Goal: Task Accomplishment & Management: Complete application form

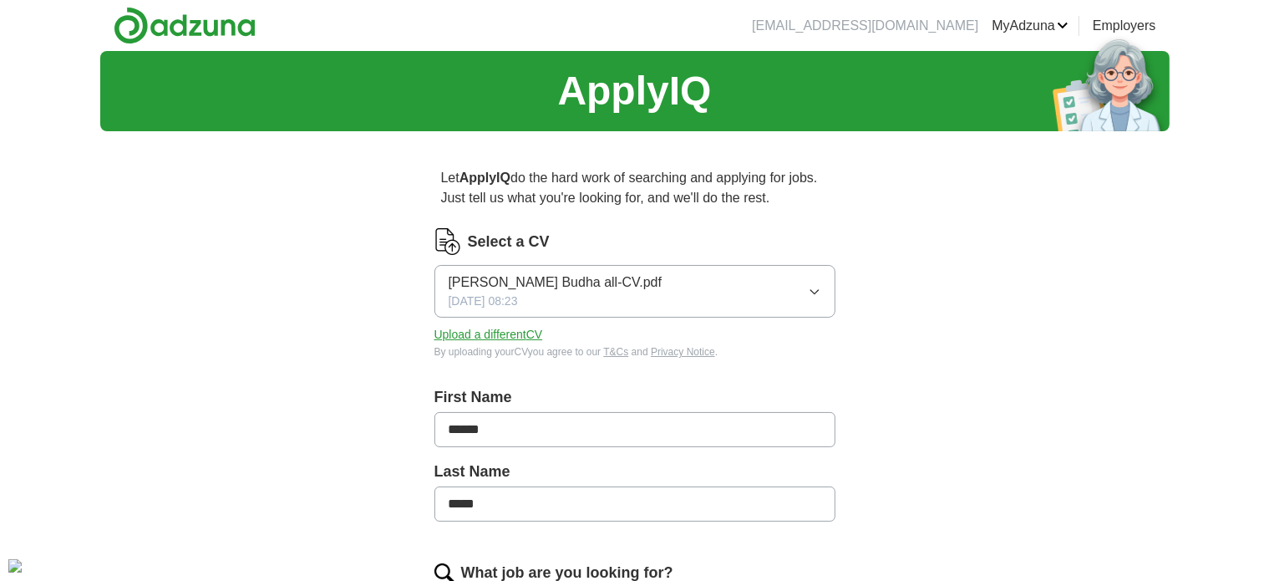
click at [494, 282] on span "[PERSON_NAME] Budha all-CV.pdf" at bounding box center [556, 282] width 214 height 20
click at [494, 337] on span "[PERSON_NAME] Budha all-CV.pdf" at bounding box center [556, 340] width 214 height 20
click at [484, 286] on span "[PERSON_NAME] Budha all-CV.pdf" at bounding box center [556, 282] width 214 height 20
click at [732, 300] on button "[PERSON_NAME] Budha all-CV.pdf [DATE] 08:23" at bounding box center [634, 291] width 401 height 53
click at [518, 297] on span "[DATE] 08:23" at bounding box center [483, 301] width 69 height 18
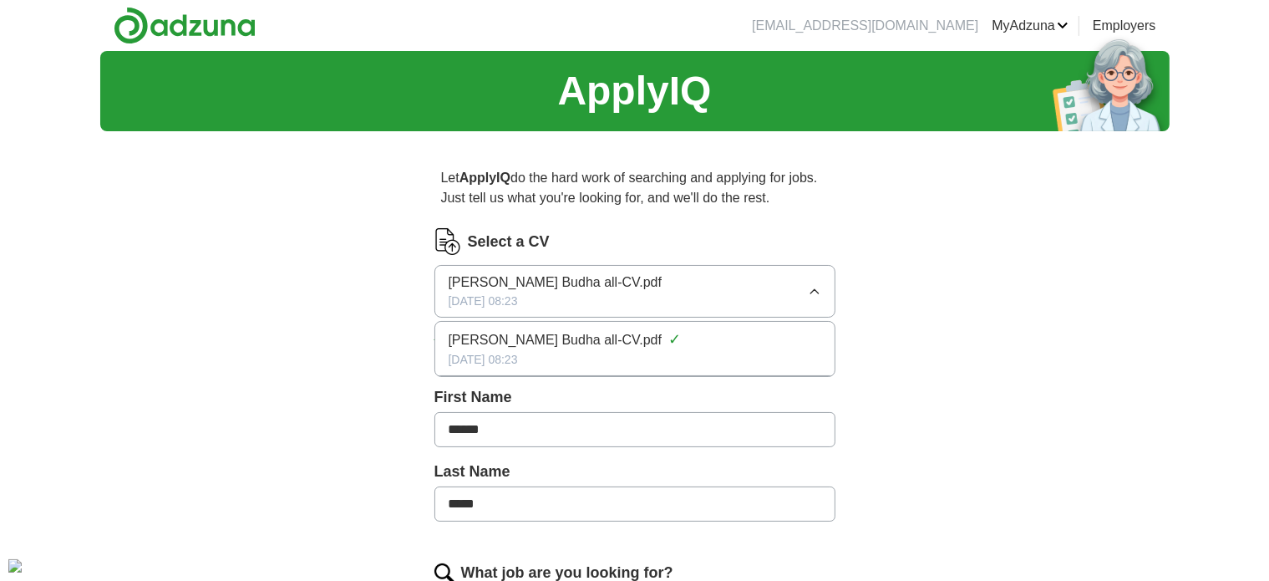
click at [531, 347] on span "[PERSON_NAME] Budha all-CV.pdf" at bounding box center [556, 340] width 214 height 20
click at [814, 290] on icon "button" at bounding box center [814, 291] width 13 height 13
click at [500, 337] on span "[PERSON_NAME] Budha all-CV.pdf" at bounding box center [556, 340] width 214 height 20
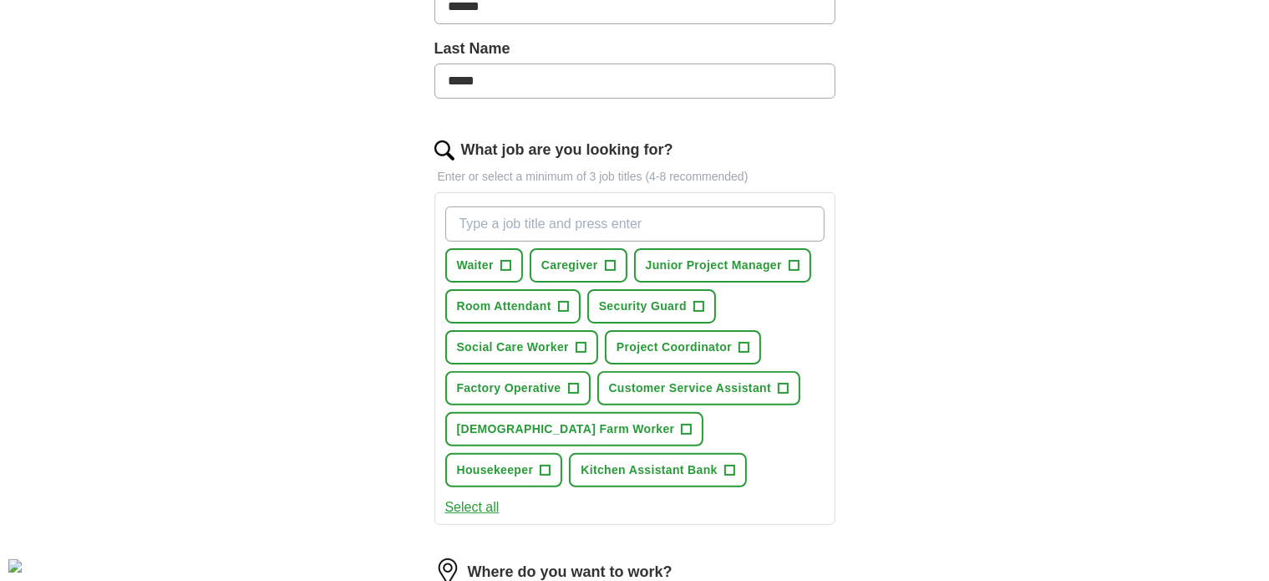
scroll to position [427, 0]
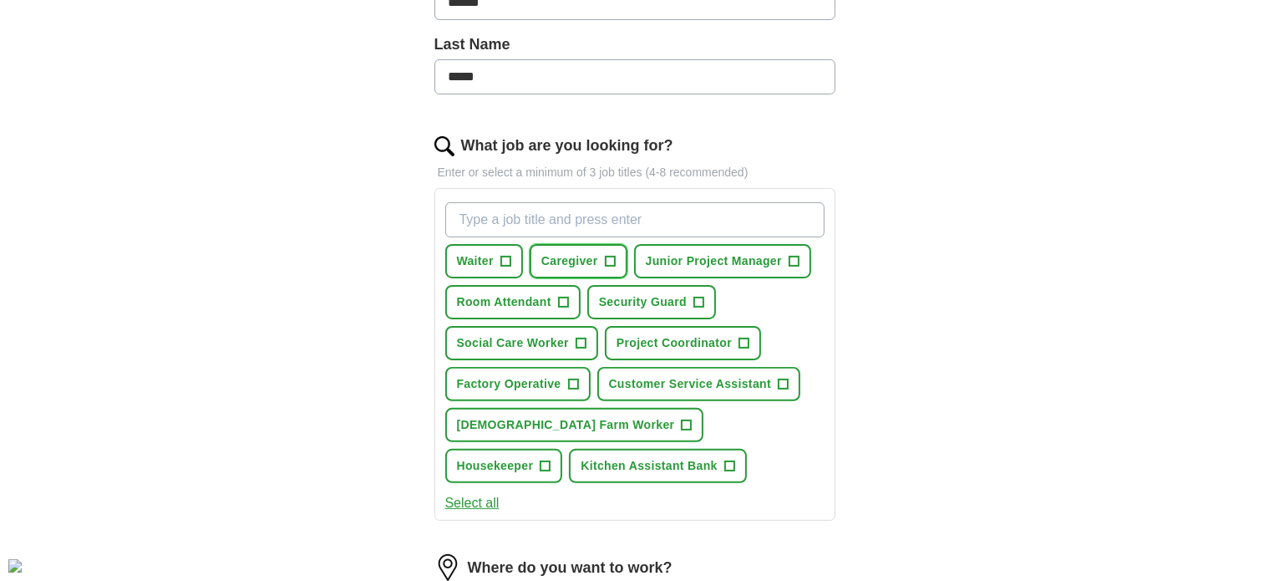
click at [541, 264] on span "Caregiver" at bounding box center [569, 261] width 57 height 18
click at [493, 256] on button "Waiter +" at bounding box center [484, 261] width 78 height 34
click at [534, 457] on span "Housekeeper" at bounding box center [495, 466] width 77 height 18
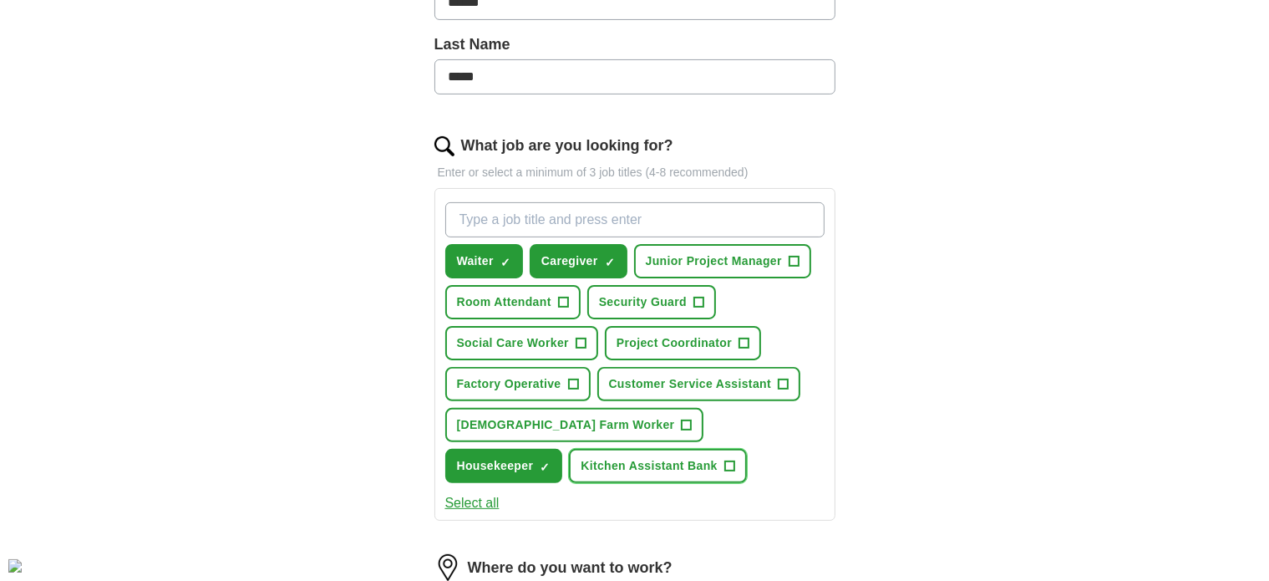
click at [581, 460] on span "Kitchen Assistant Bank" at bounding box center [649, 466] width 137 height 18
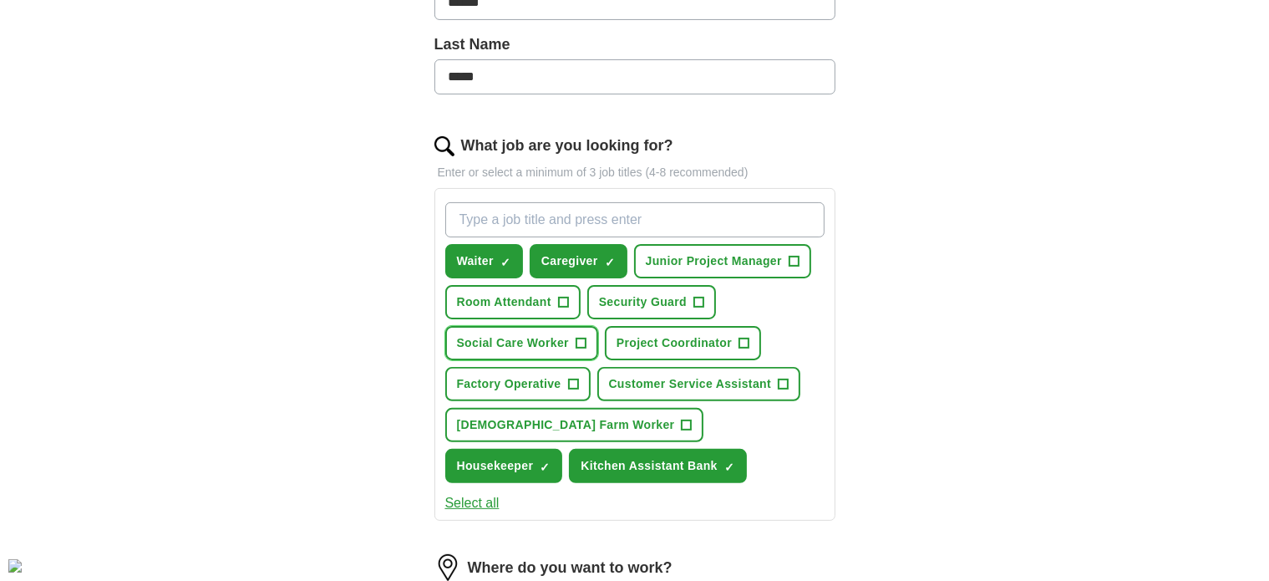
click at [526, 337] on span "Social Care Worker" at bounding box center [513, 343] width 112 height 18
click at [690, 385] on span "Customer Service Assistant" at bounding box center [690, 384] width 163 height 18
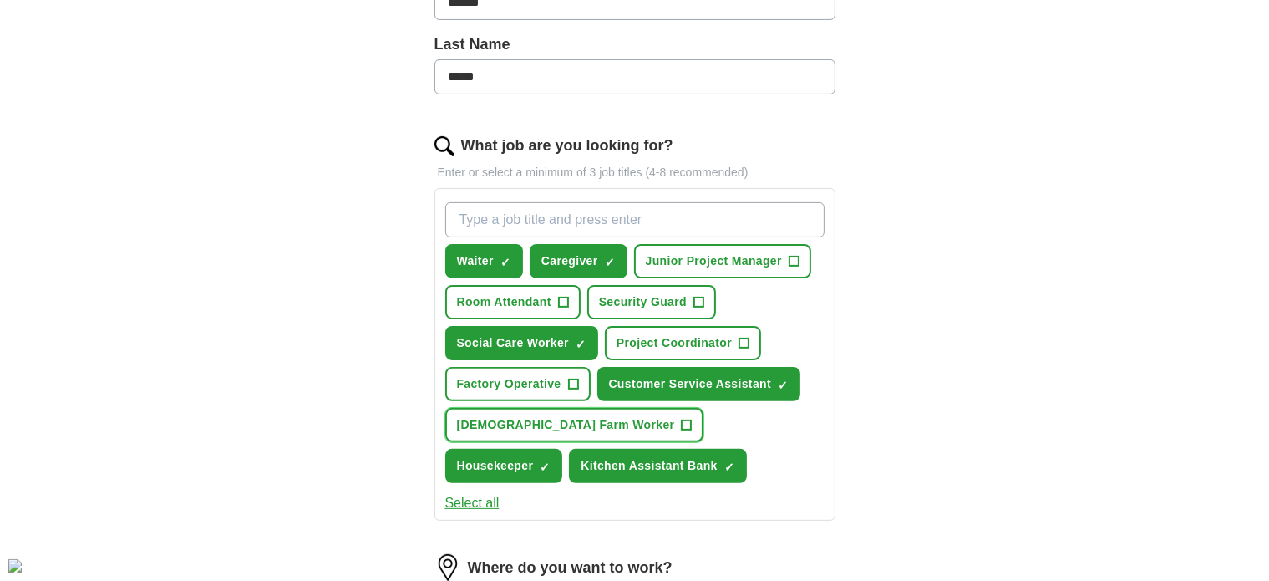
click at [593, 418] on button "[DEMOGRAPHIC_DATA] Farm Worker +" at bounding box center [574, 425] width 259 height 34
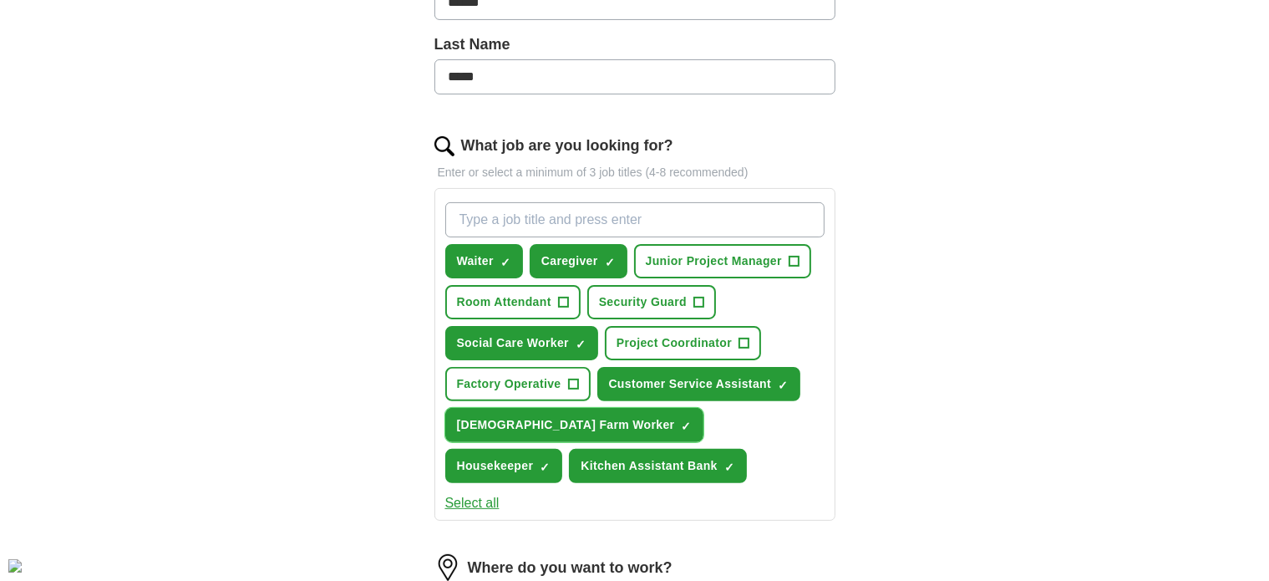
click at [593, 418] on button "[DEMOGRAPHIC_DATA] Farm Worker ✓ ×" at bounding box center [574, 425] width 259 height 34
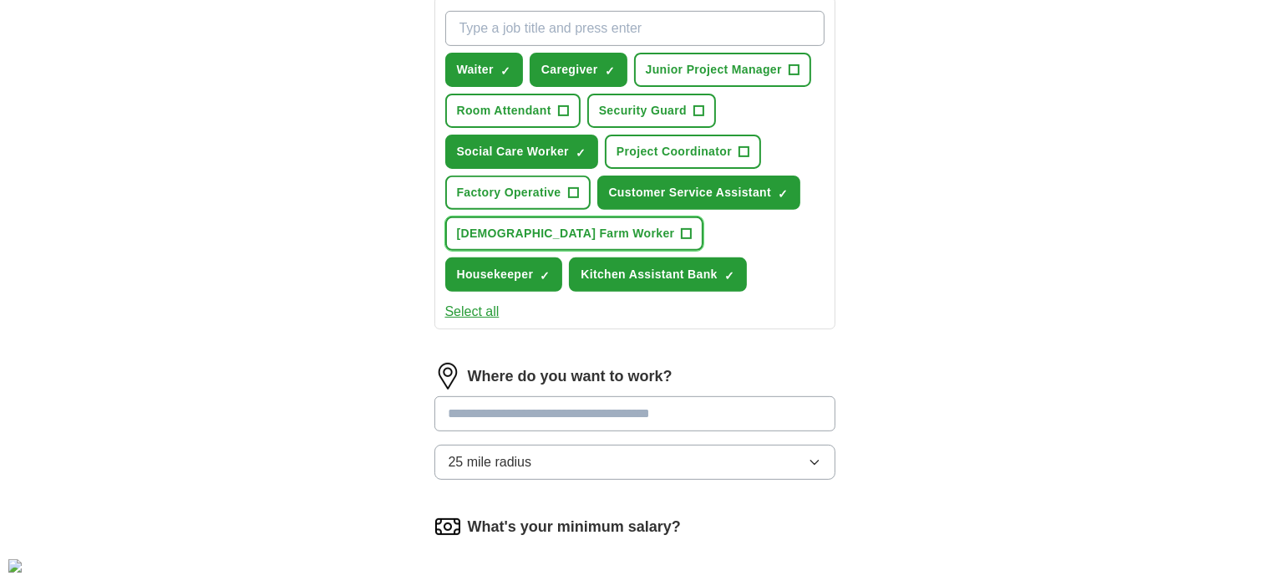
scroll to position [618, 0]
click at [729, 63] on span "Junior Project Manager" at bounding box center [714, 70] width 136 height 18
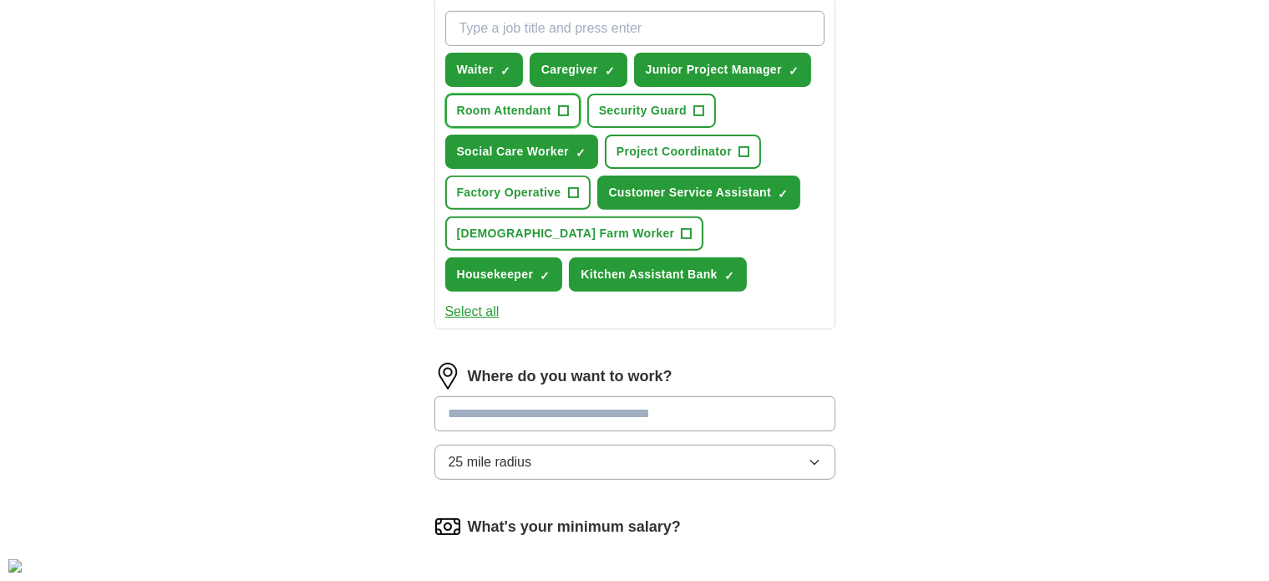
click at [552, 103] on button "Room Attendant +" at bounding box center [512, 111] width 135 height 34
drag, startPoint x: 560, startPoint y: 221, endPoint x: 567, endPoint y: 185, distance: 36.5
click at [567, 185] on div "Waiter ✓ × Caregiver ✓ × Junior Project Manager ✓ × Room Attendant ✓ × Security…" at bounding box center [635, 151] width 386 height 294
click at [568, 186] on span "+" at bounding box center [573, 192] width 10 height 13
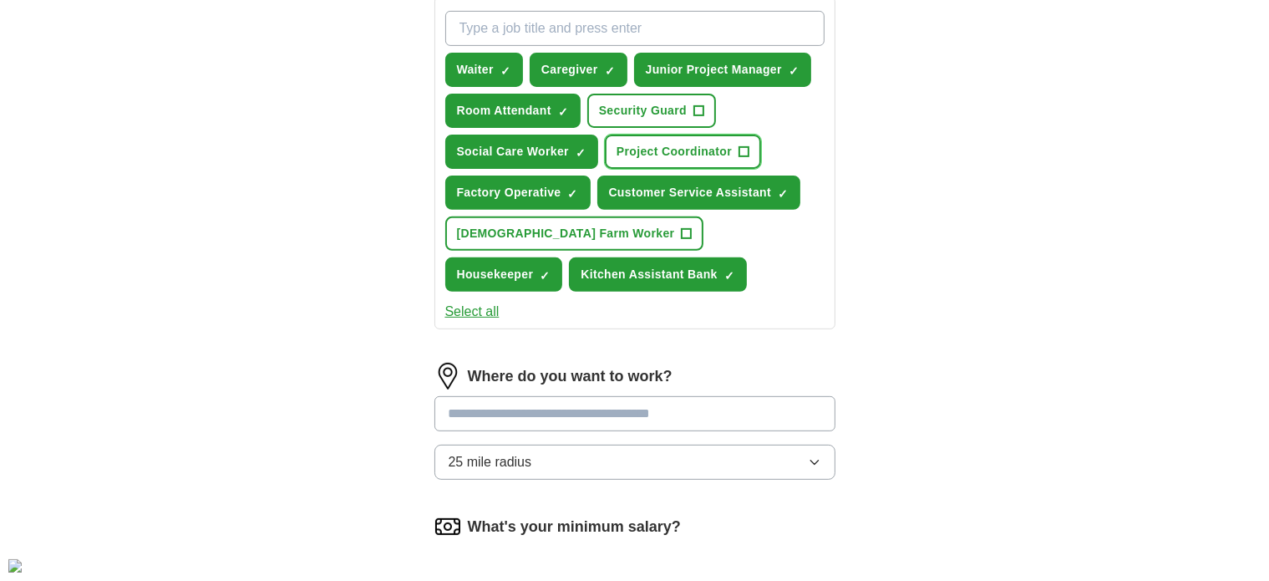
click at [670, 150] on span "Project Coordinator" at bounding box center [673, 152] width 115 height 18
click at [575, 225] on span "[DEMOGRAPHIC_DATA] Farm Worker" at bounding box center [566, 234] width 218 height 18
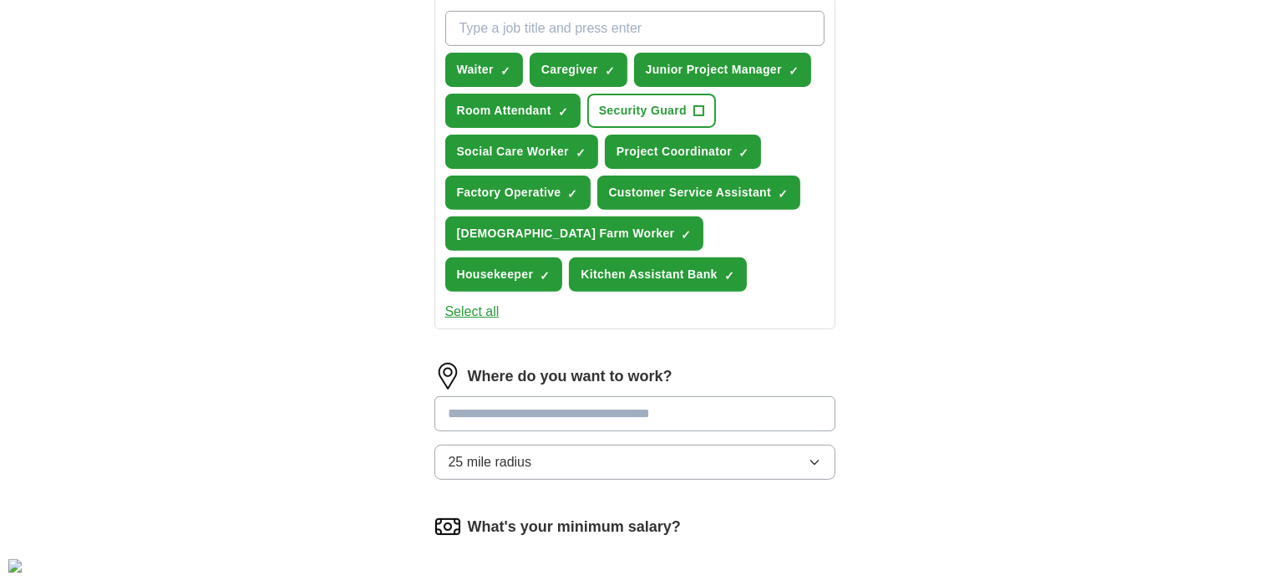
click at [512, 406] on input at bounding box center [634, 413] width 401 height 35
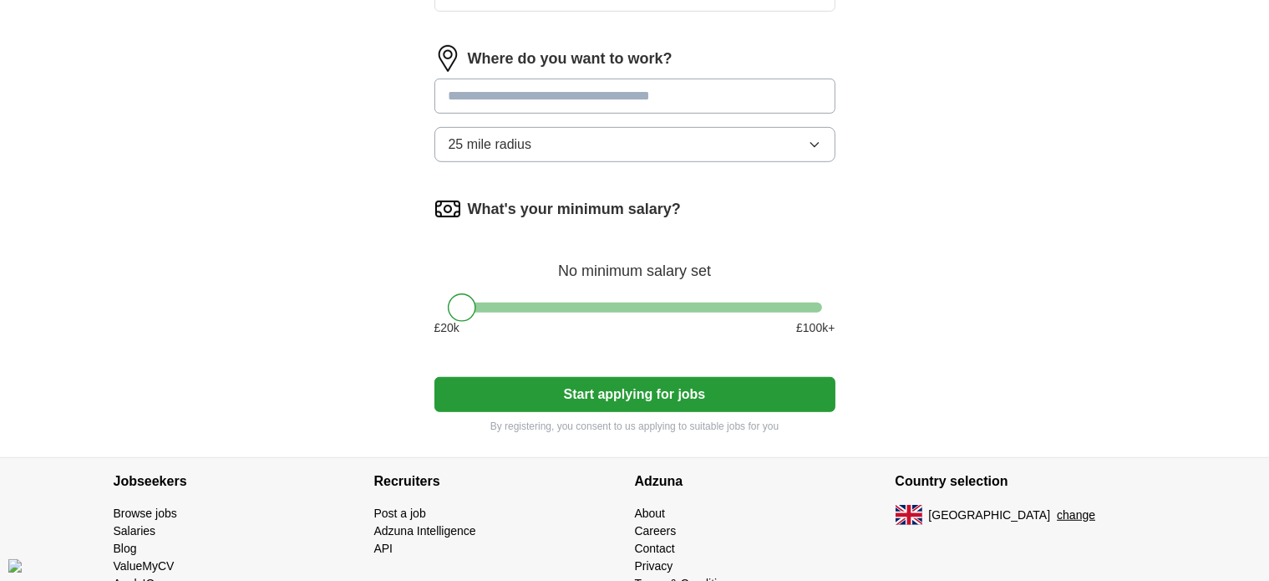
scroll to position [937, 0]
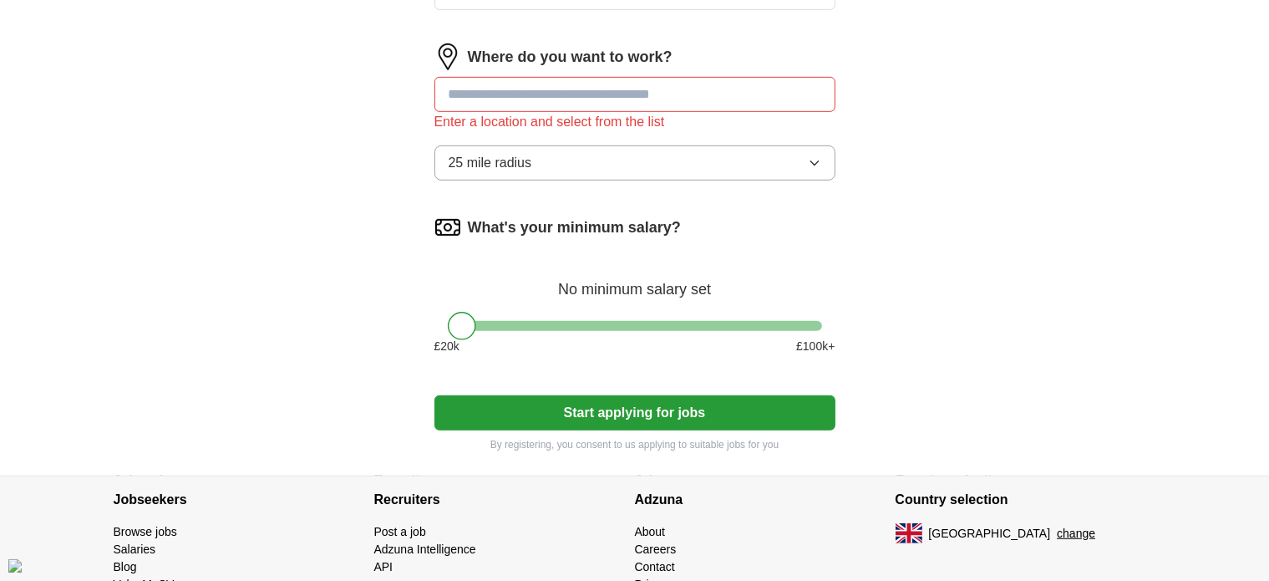
click at [611, 94] on input at bounding box center [634, 94] width 401 height 35
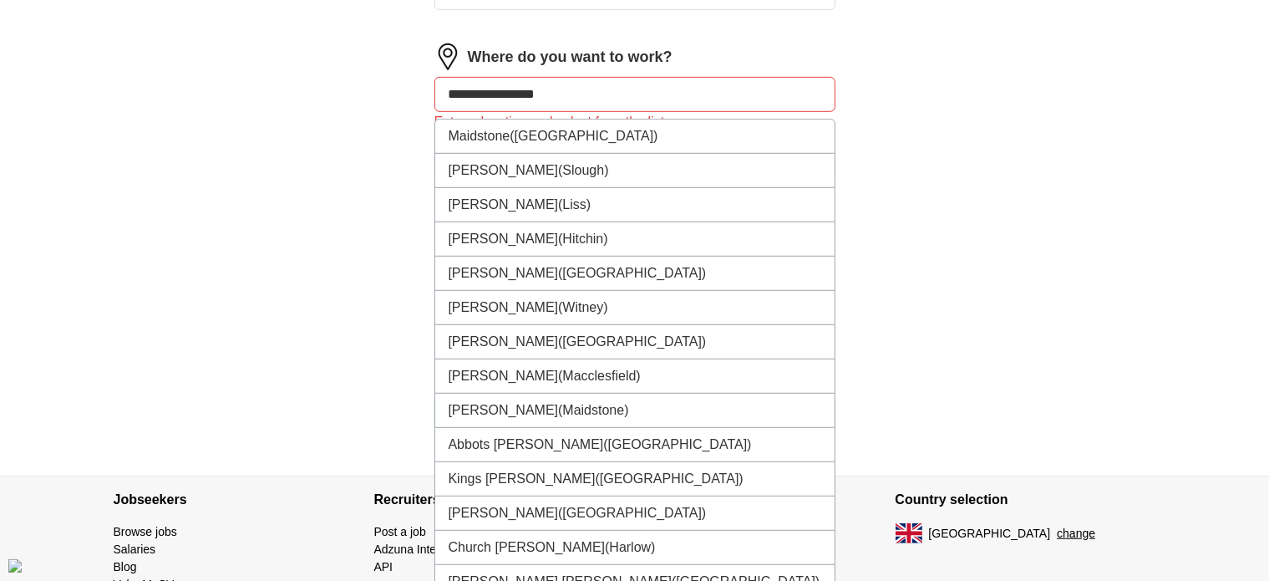
click at [575, 93] on input "**********" at bounding box center [634, 94] width 401 height 35
click at [517, 85] on input "**********" at bounding box center [634, 94] width 401 height 35
click at [513, 83] on input "**********" at bounding box center [634, 94] width 401 height 35
click at [580, 89] on input "**********" at bounding box center [634, 94] width 401 height 35
type input "*********"
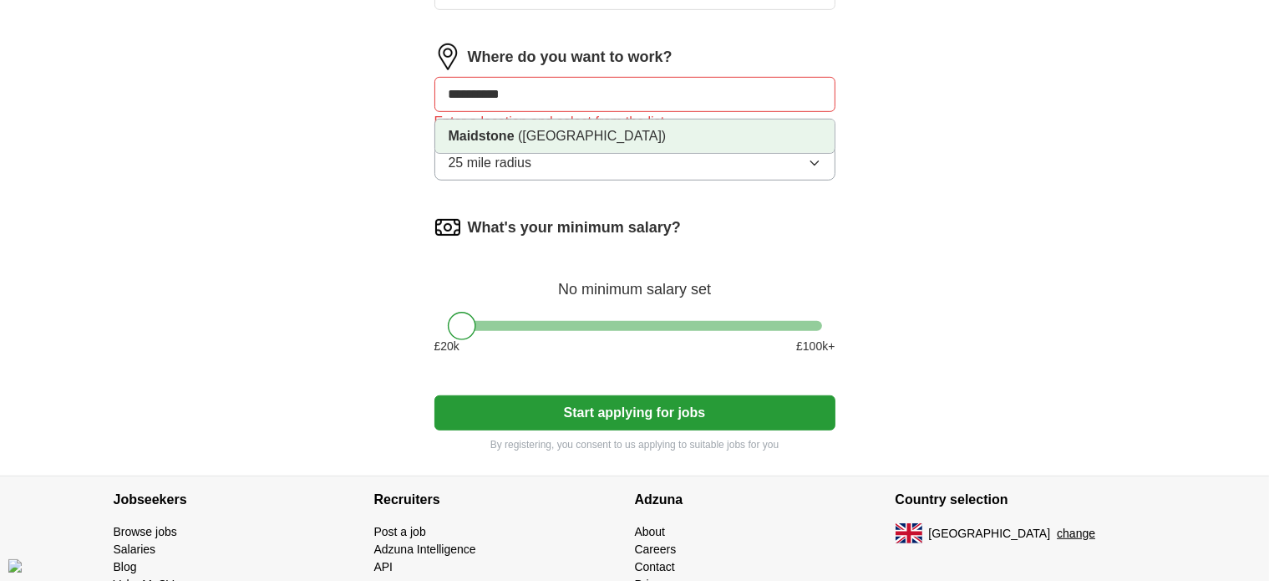
click at [573, 129] on li "Maidstone ([GEOGRAPHIC_DATA])" at bounding box center [634, 135] width 399 height 33
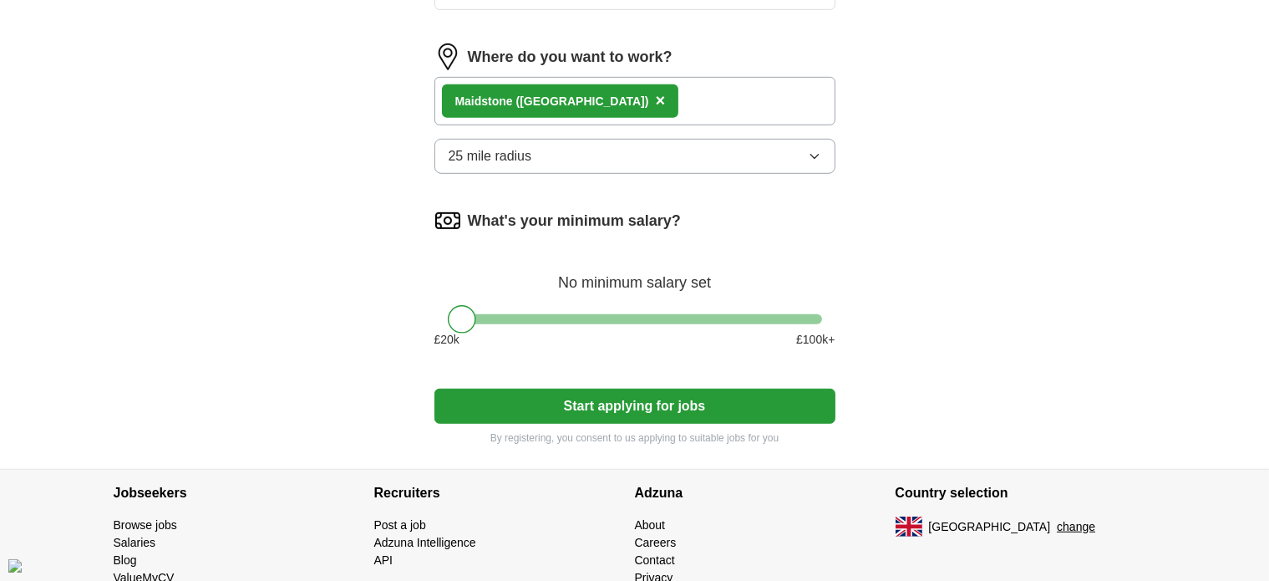
click at [568, 148] on button "25 mile radius" at bounding box center [634, 156] width 401 height 35
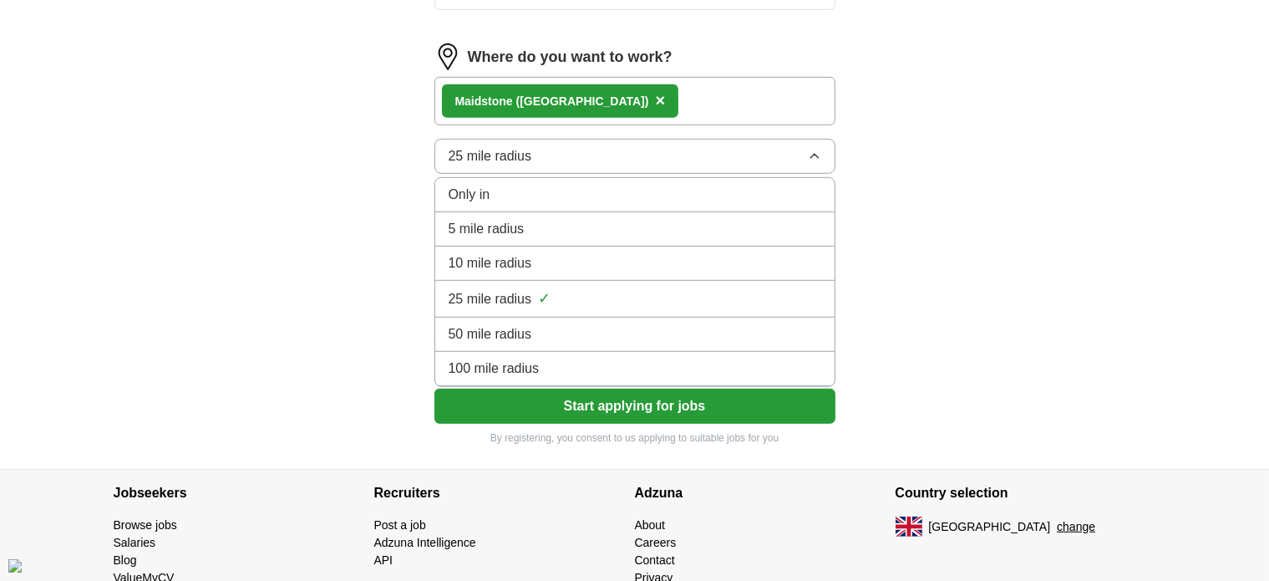
click at [552, 253] on div "10 mile radius" at bounding box center [635, 263] width 373 height 20
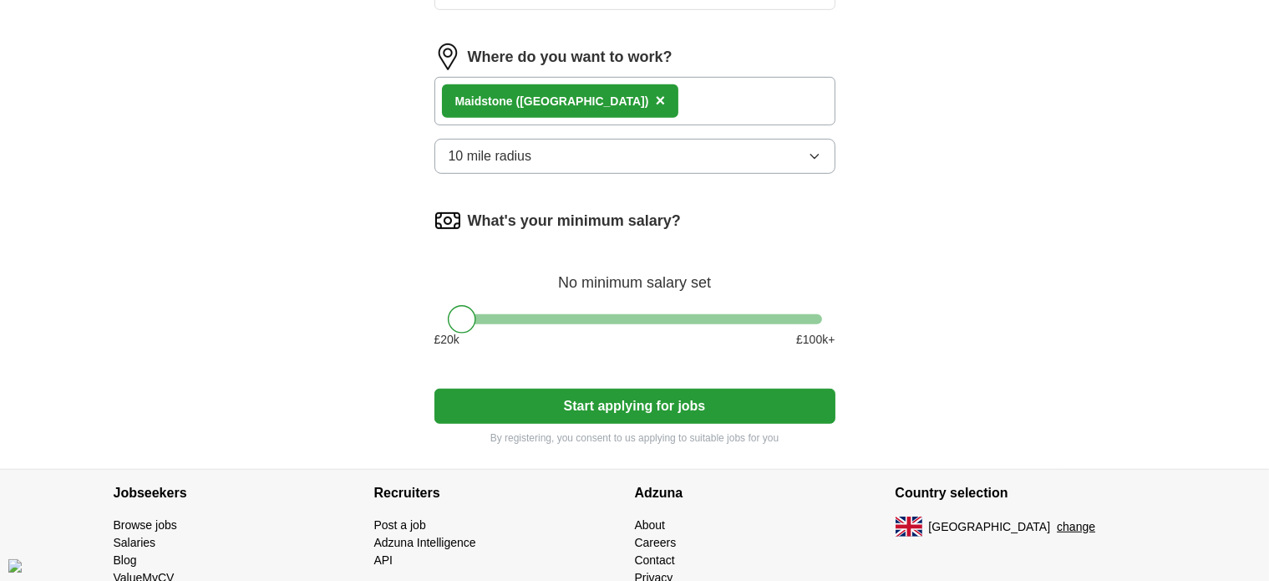
click at [530, 400] on button "Start applying for jobs" at bounding box center [634, 405] width 401 height 35
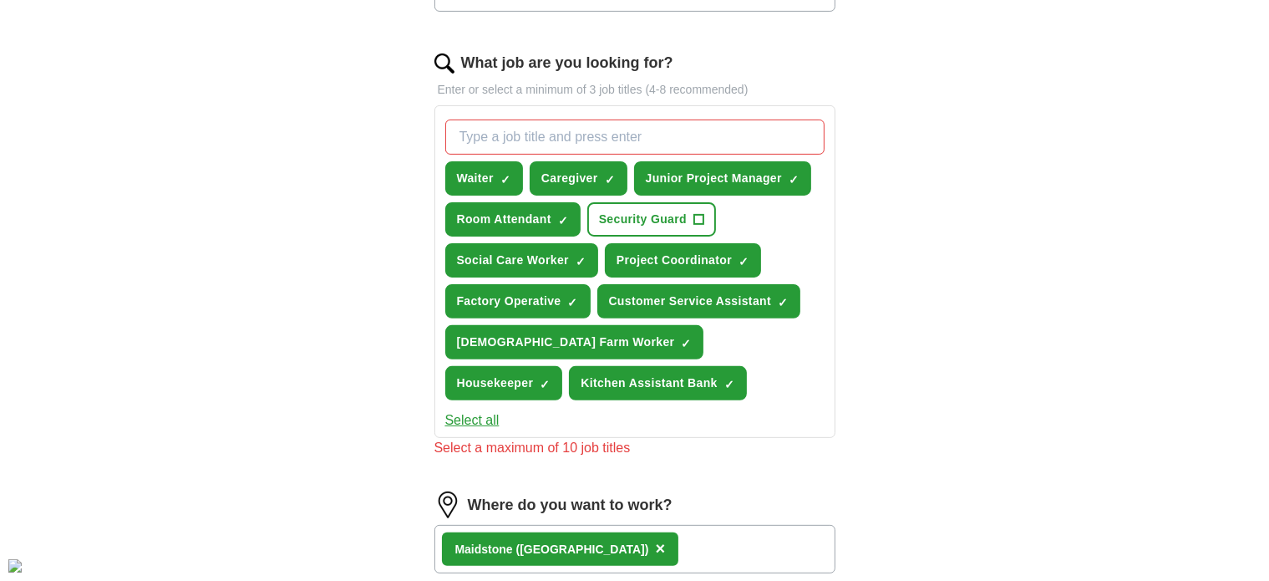
scroll to position [508, 0]
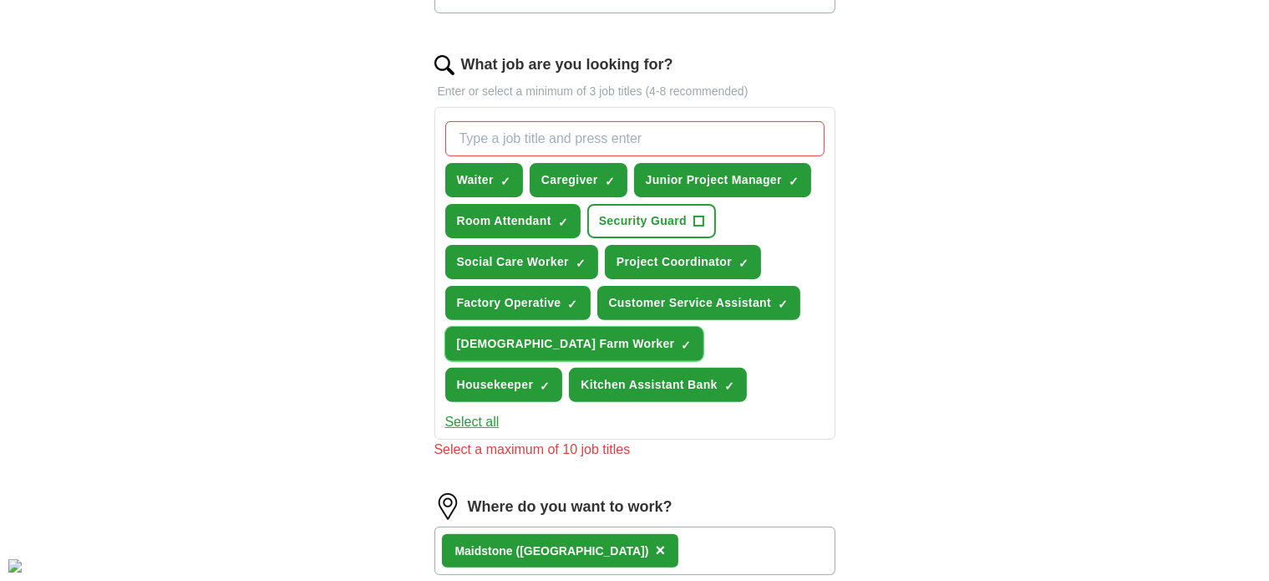
click at [0, 0] on span "×" at bounding box center [0, 0] width 0 height 0
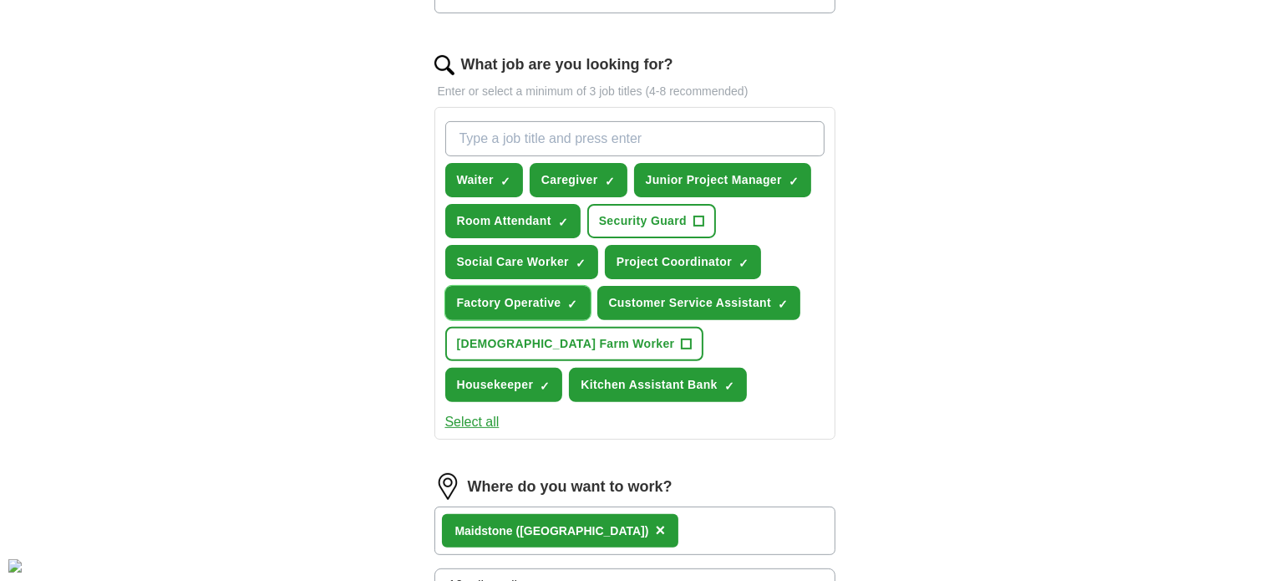
click at [0, 0] on span "×" at bounding box center [0, 0] width 0 height 0
click at [578, 293] on button "Factory Operative +" at bounding box center [517, 303] width 145 height 34
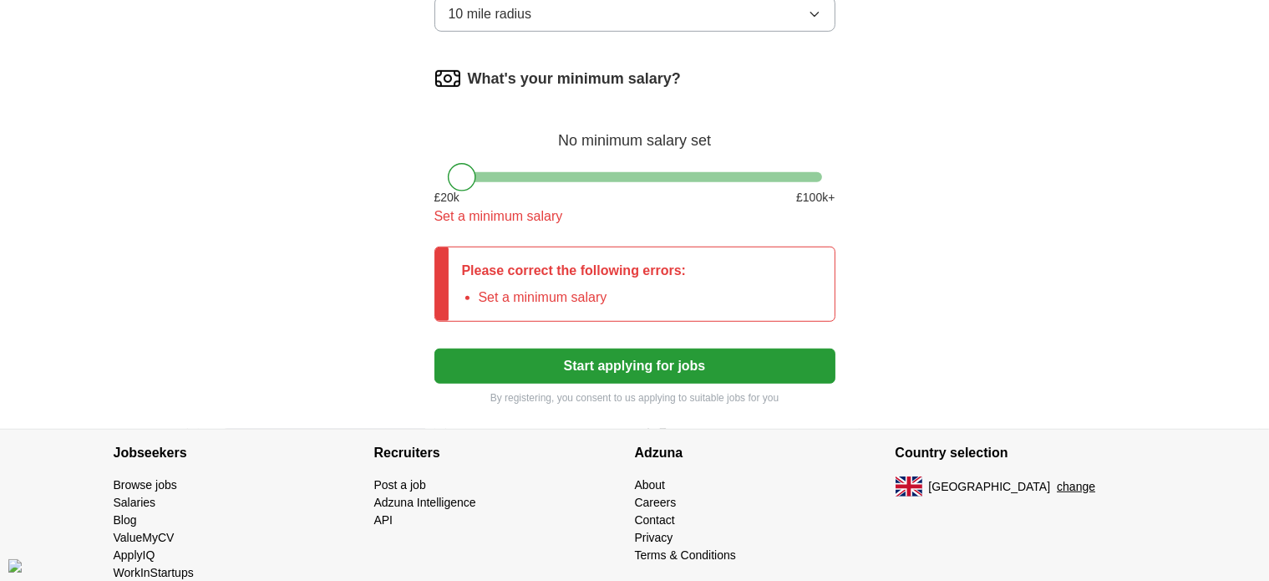
scroll to position [1083, 0]
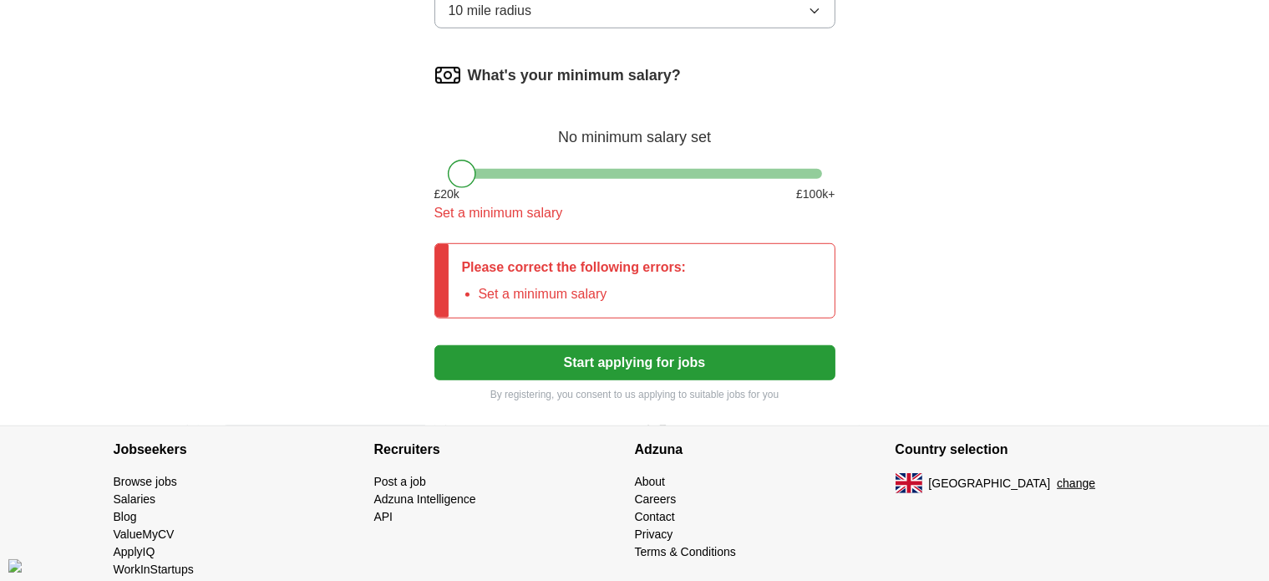
click at [575, 352] on button "Start applying for jobs" at bounding box center [634, 362] width 401 height 35
click at [579, 350] on button "Start applying for jobs" at bounding box center [634, 362] width 401 height 35
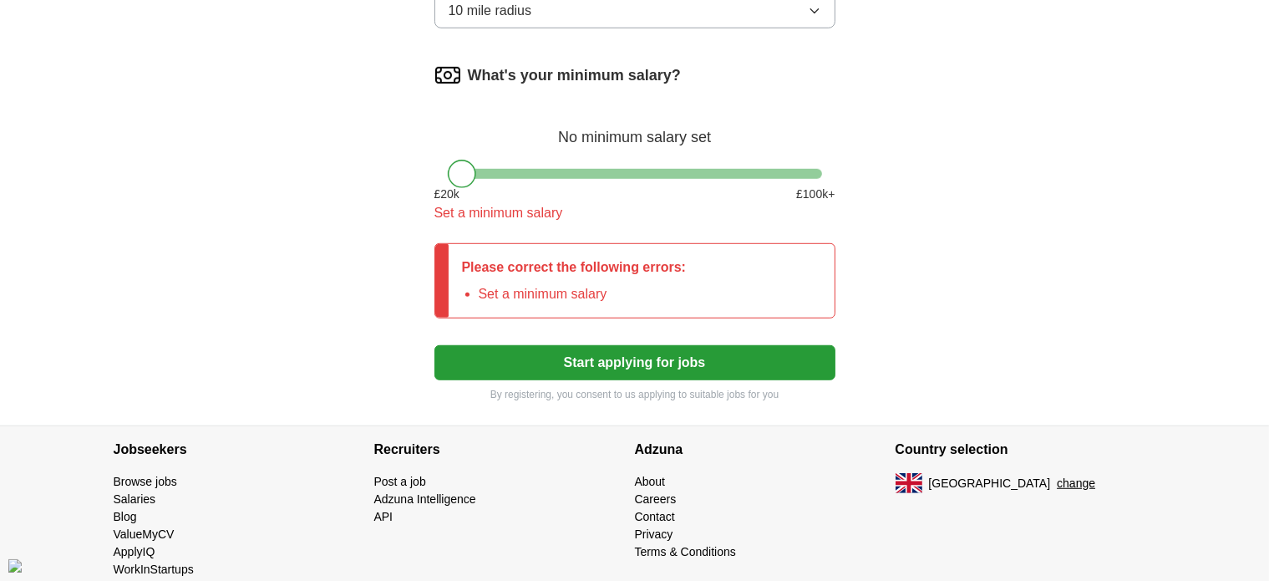
click at [469, 169] on div at bounding box center [462, 174] width 28 height 28
click at [515, 359] on button "Start applying for jobs" at bounding box center [634, 362] width 401 height 35
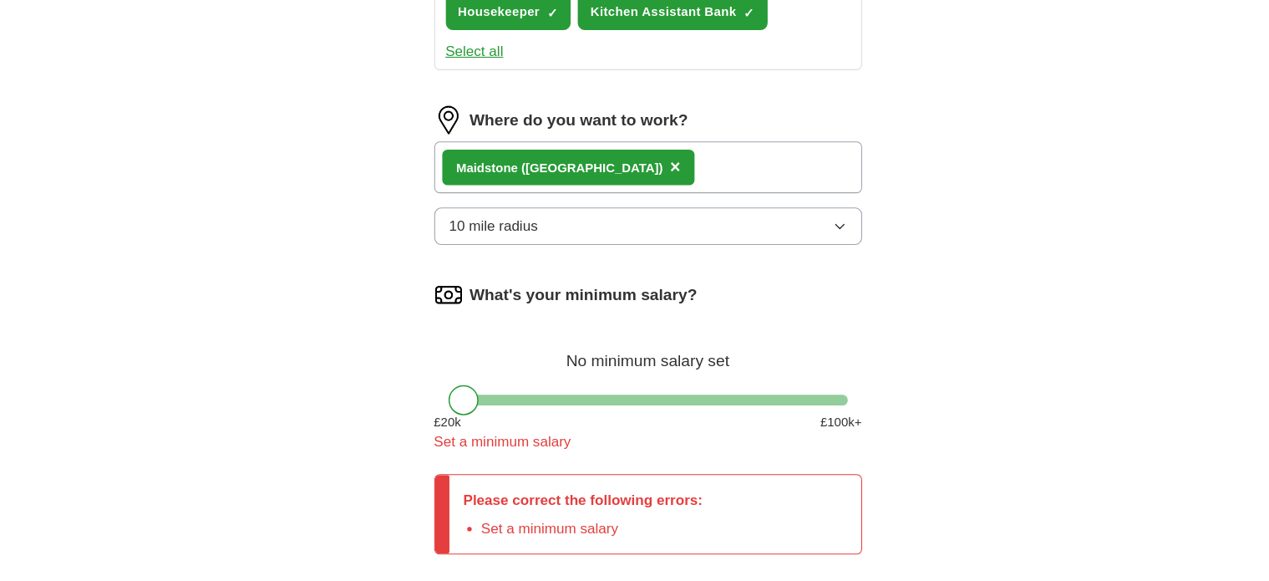
scroll to position [878, 0]
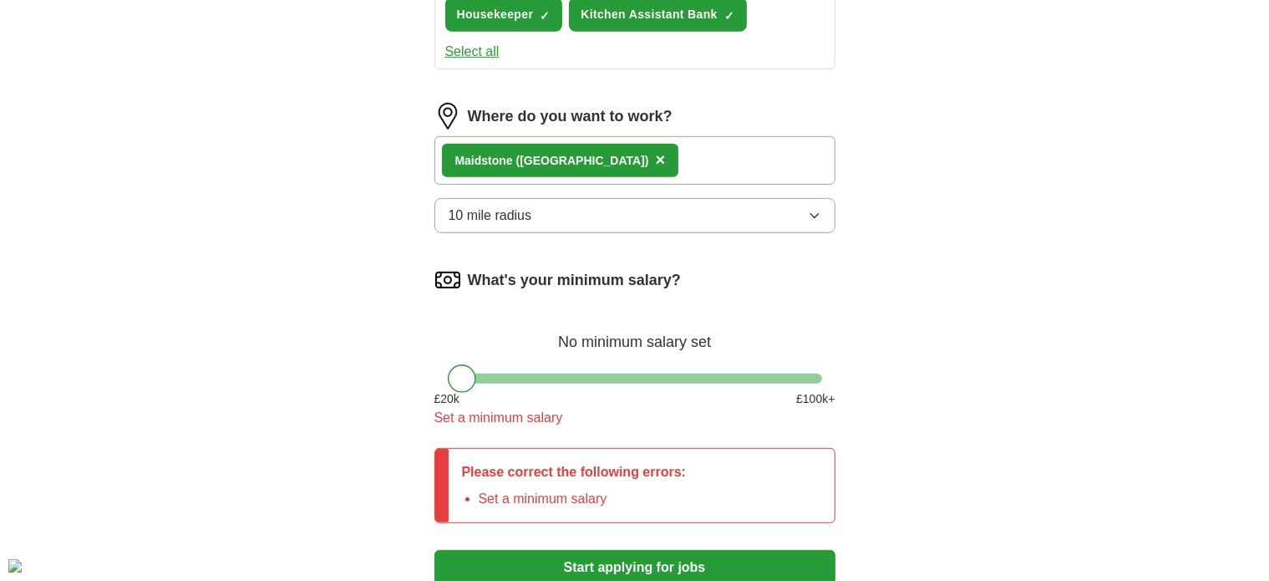
click at [552, 205] on button "10 mile radius" at bounding box center [634, 215] width 401 height 35
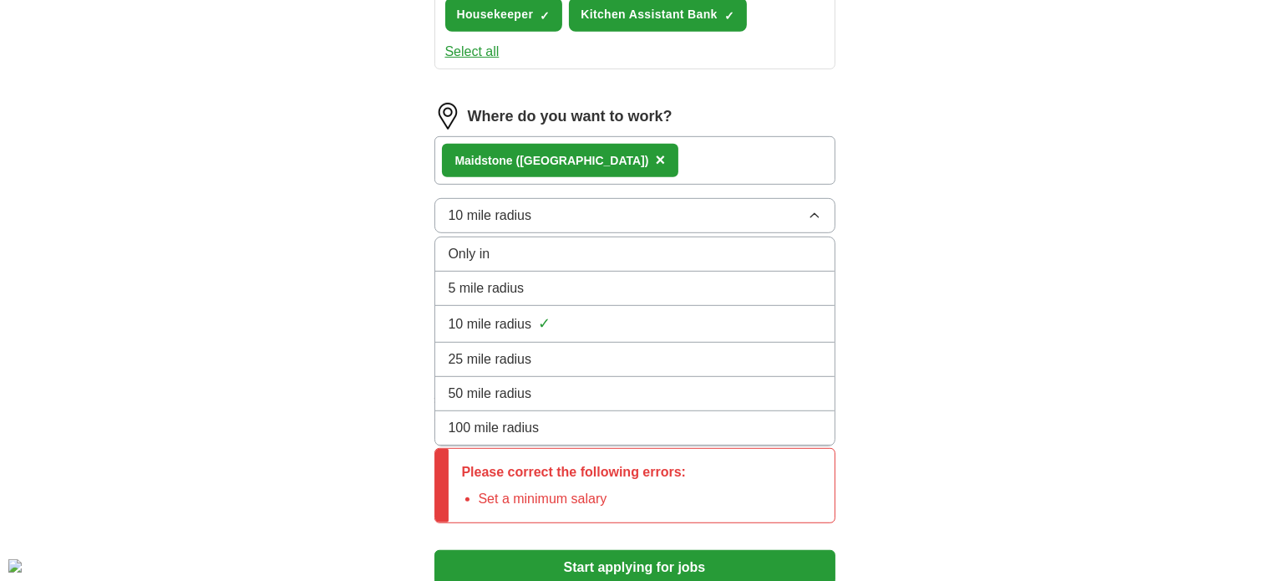
click at [552, 205] on button "10 mile radius" at bounding box center [634, 215] width 401 height 35
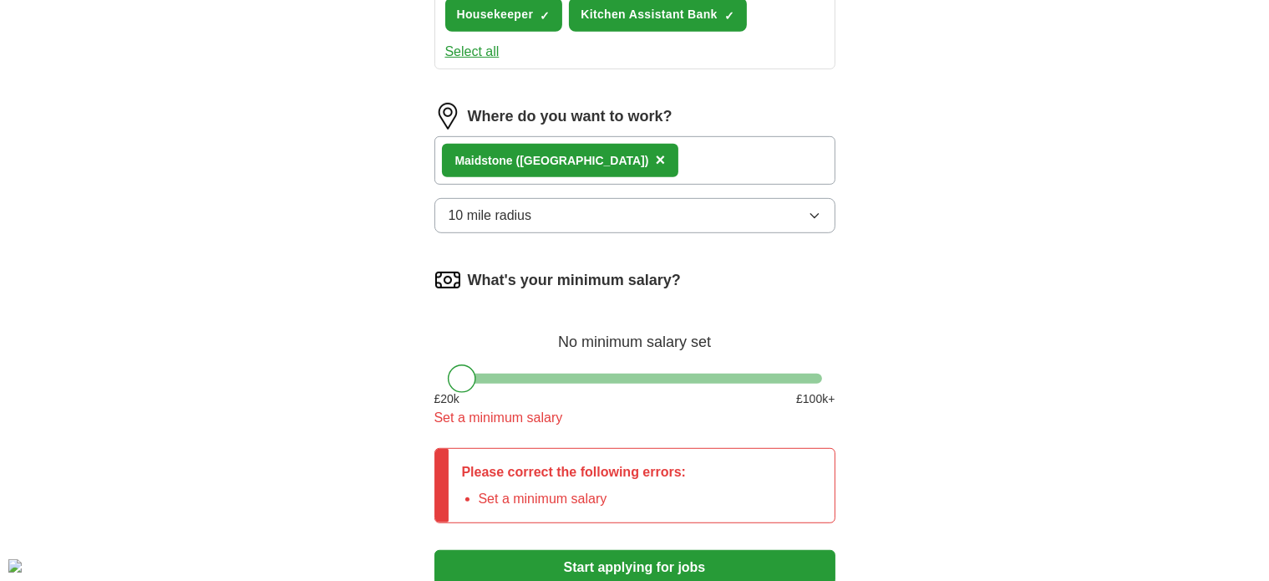
click at [552, 205] on button "10 mile radius" at bounding box center [634, 215] width 401 height 35
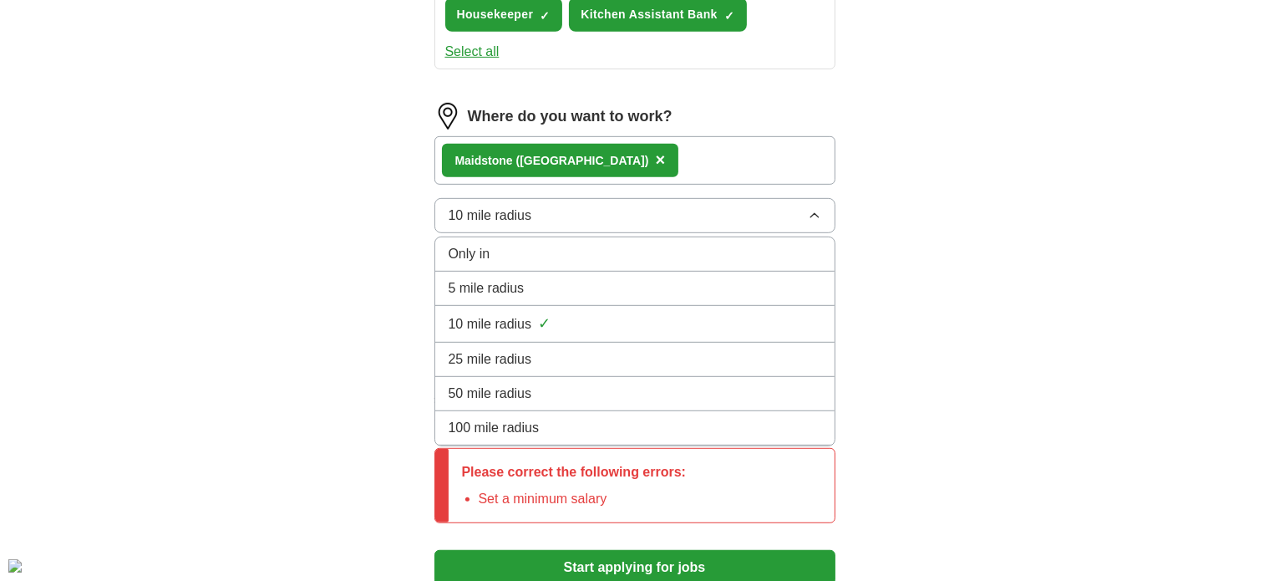
click at [552, 205] on button "10 mile radius" at bounding box center [634, 215] width 401 height 35
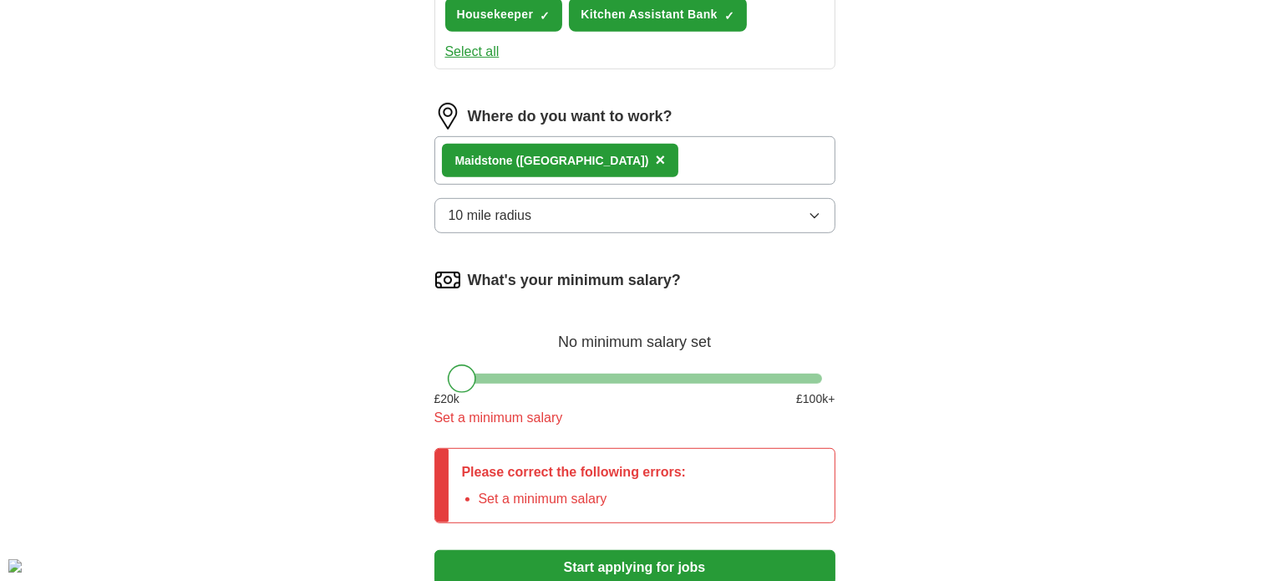
click at [458, 375] on div at bounding box center [462, 378] width 28 height 28
click at [471, 370] on div at bounding box center [462, 378] width 28 height 28
click at [474, 370] on div at bounding box center [462, 378] width 28 height 28
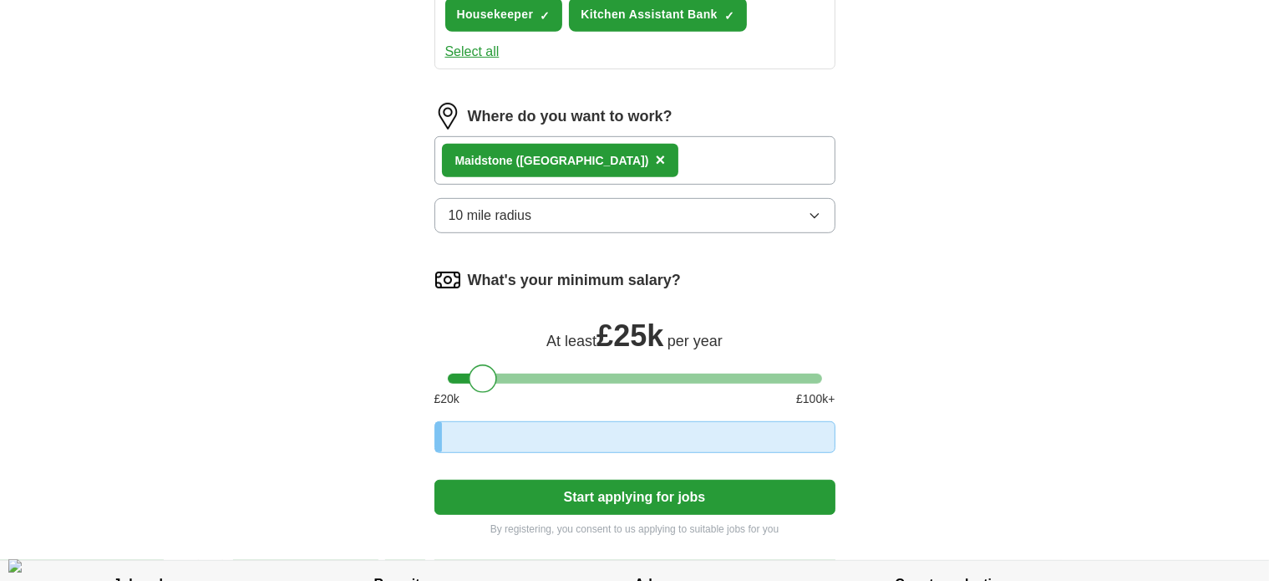
click at [483, 373] on div at bounding box center [635, 378] width 374 height 10
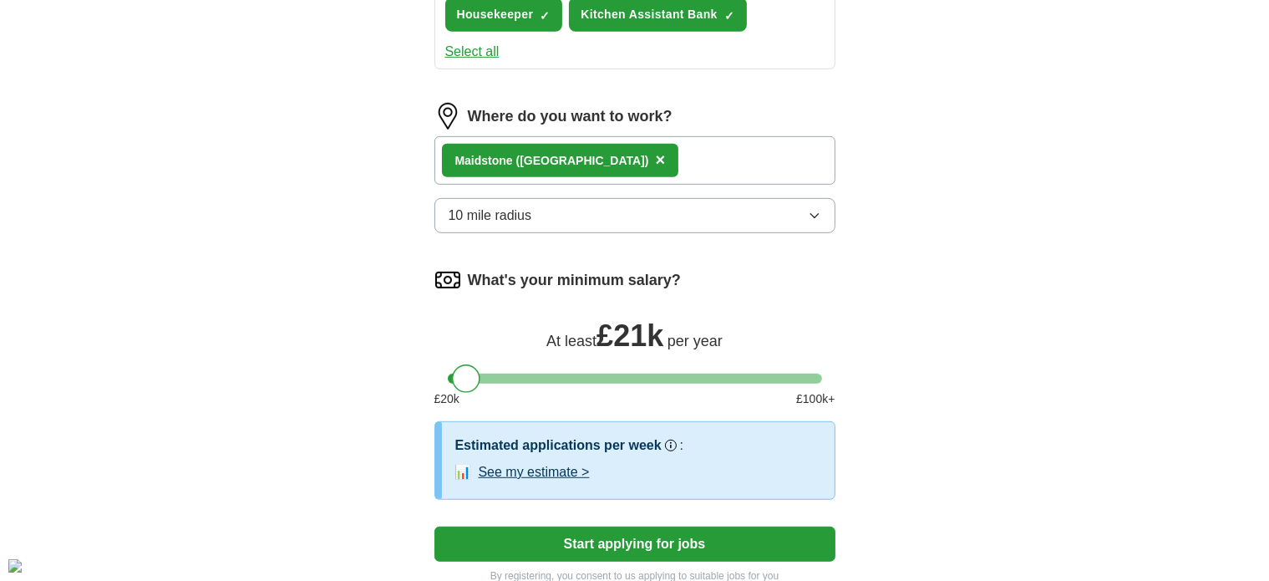
click at [464, 373] on div at bounding box center [635, 378] width 374 height 10
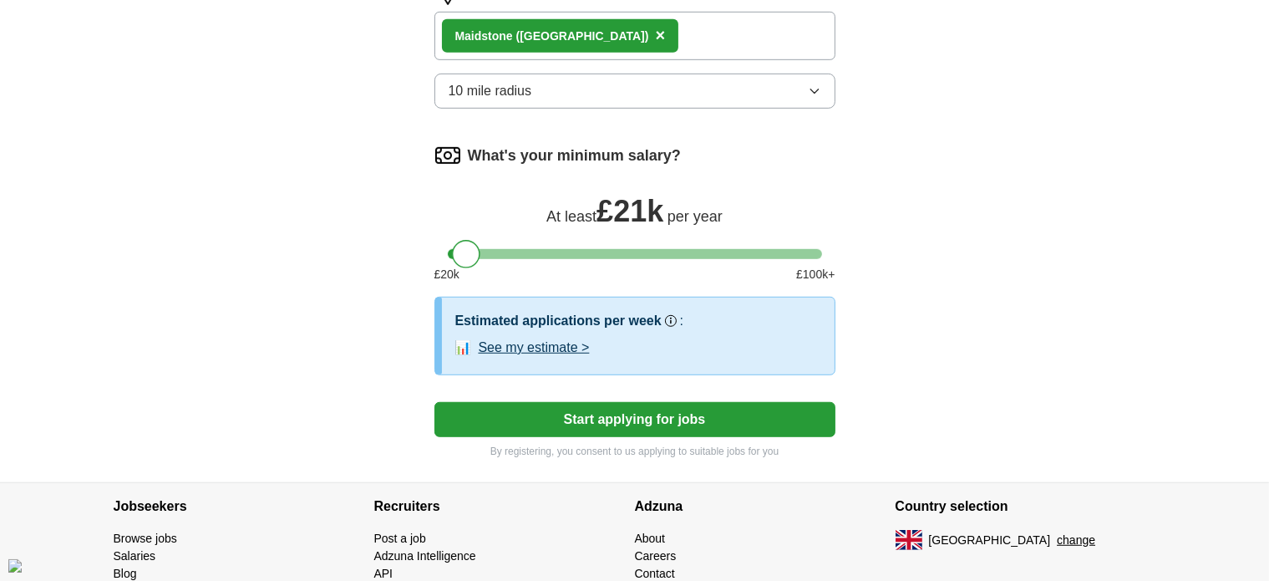
scroll to position [1004, 0]
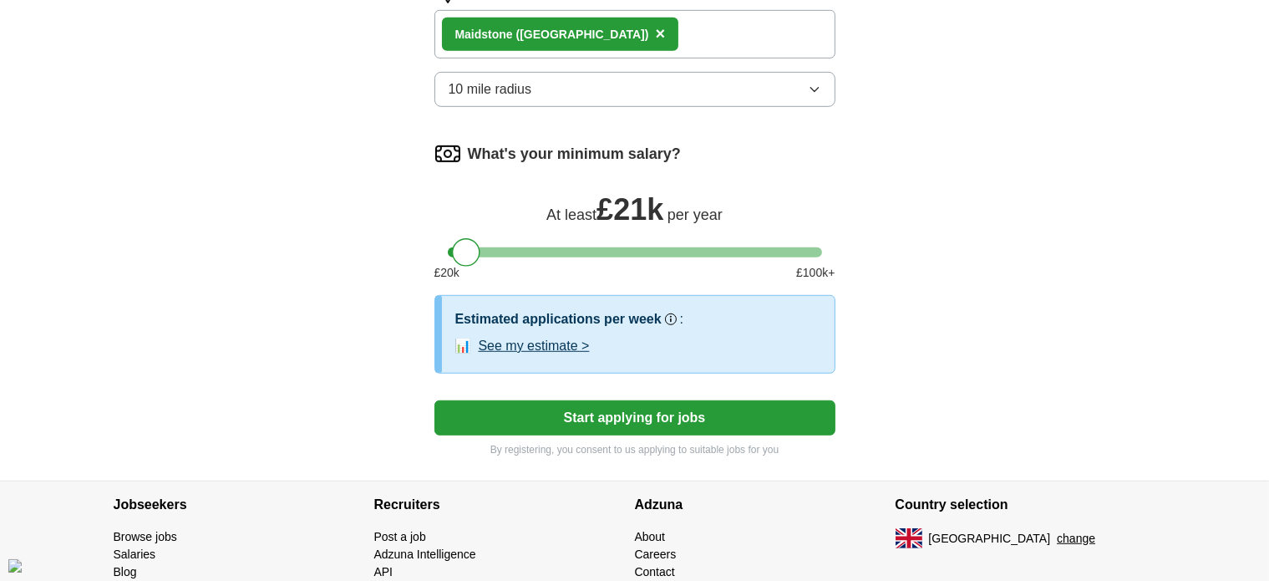
click at [512, 409] on button "Start applying for jobs" at bounding box center [634, 417] width 401 height 35
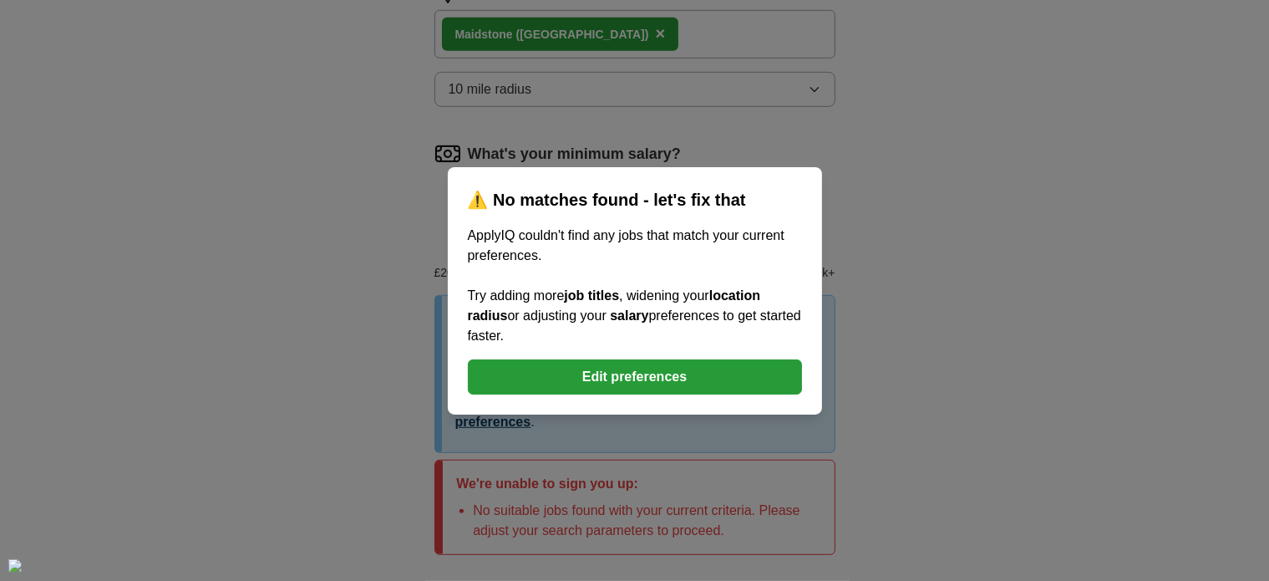
click at [591, 362] on button "Edit preferences" at bounding box center [635, 376] width 334 height 35
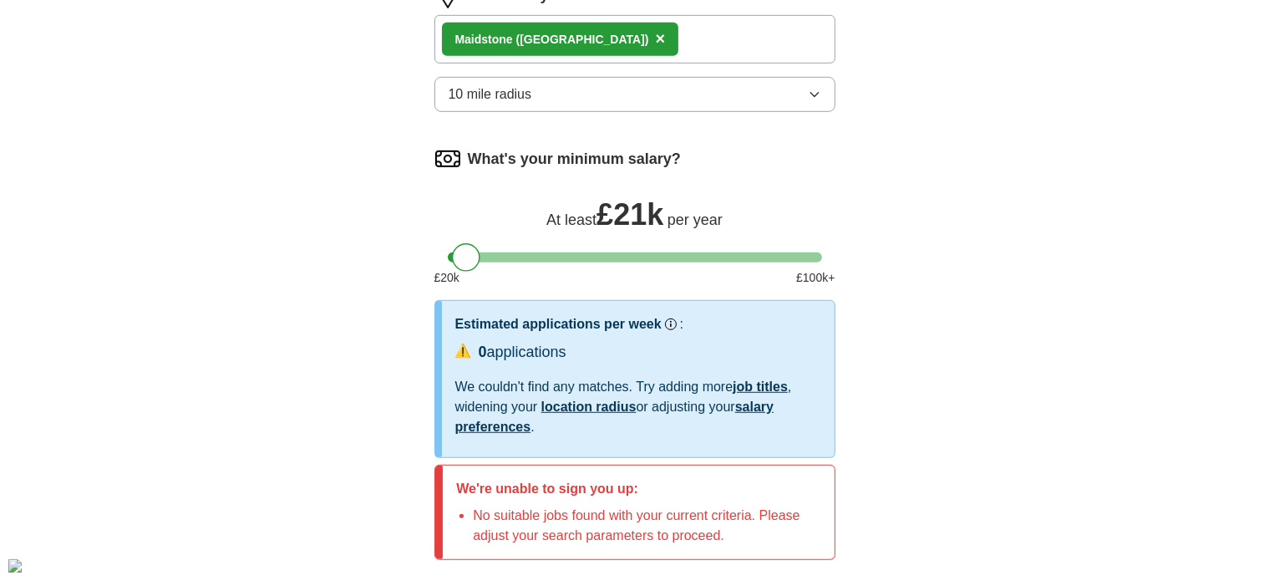
scroll to position [1023, 0]
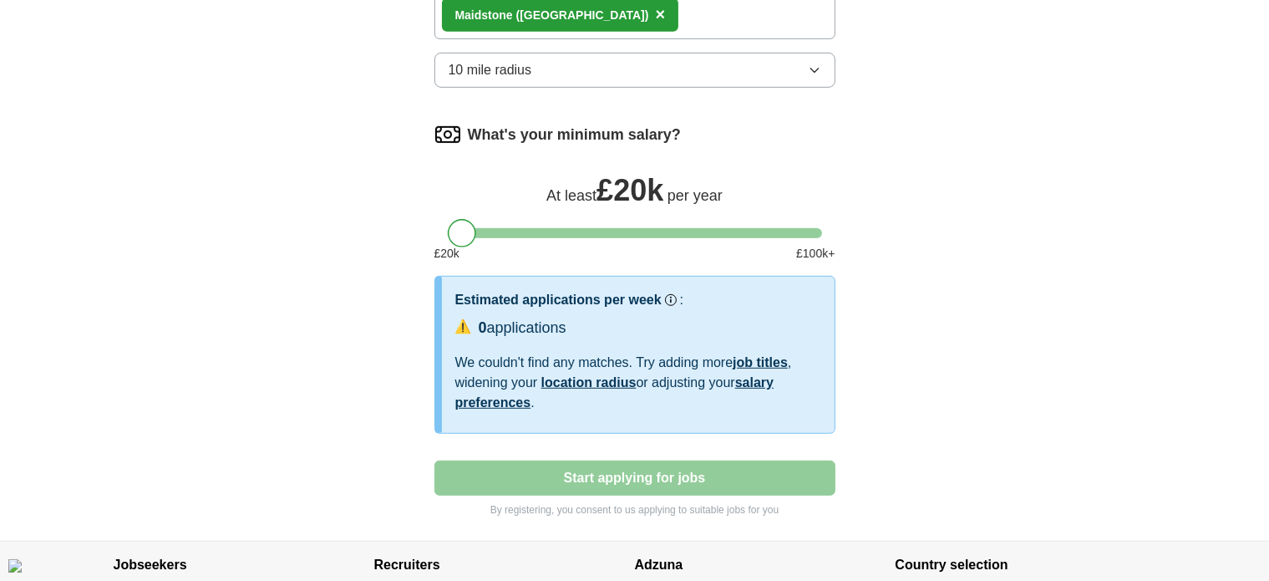
drag, startPoint x: 458, startPoint y: 226, endPoint x: 383, endPoint y: 226, distance: 75.2
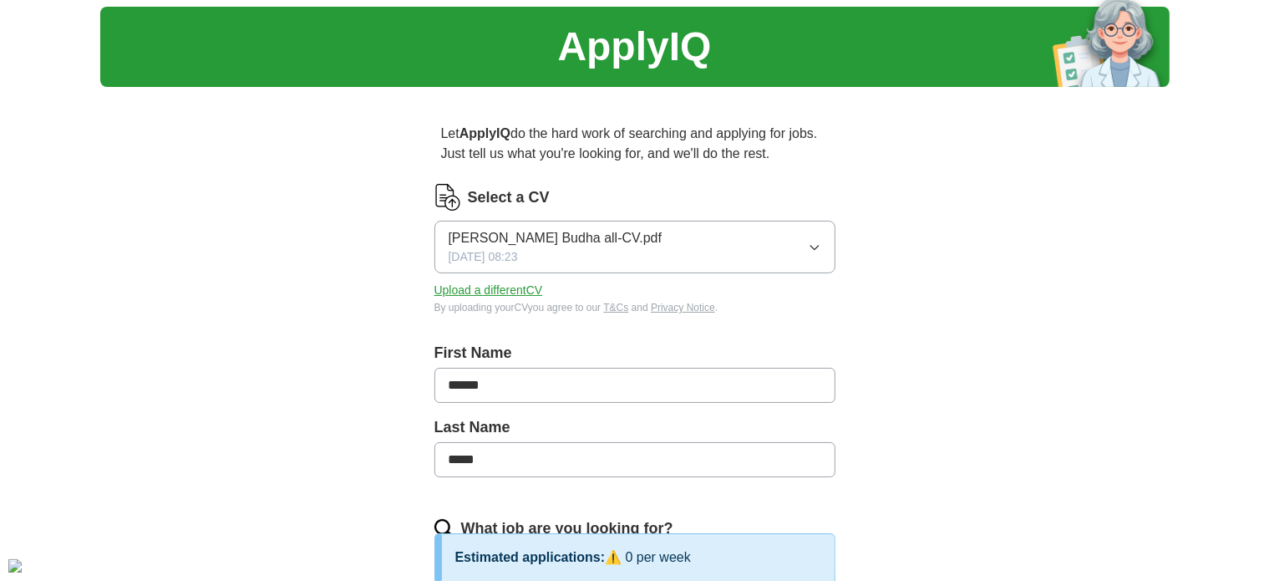
scroll to position [0, 0]
